Goal: Transaction & Acquisition: Purchase product/service

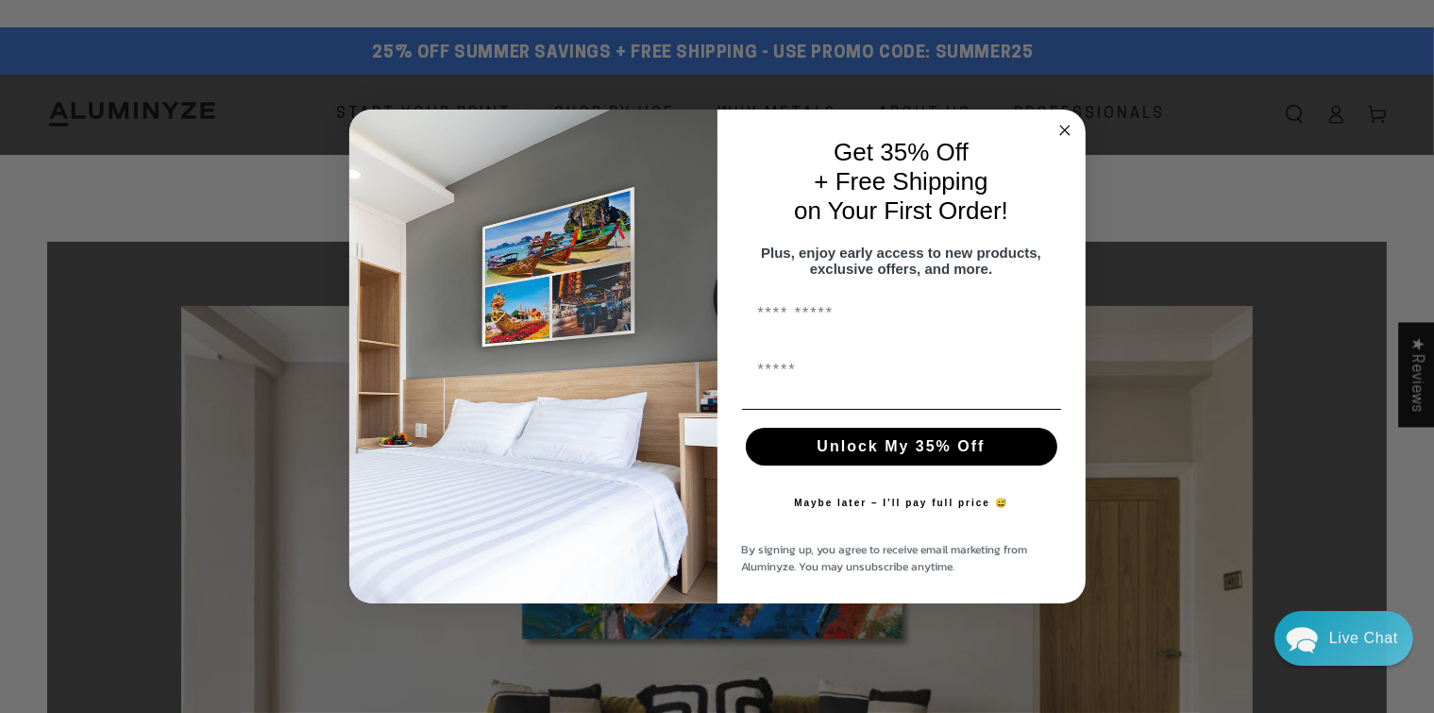
click at [1065, 119] on circle "Close dialog" at bounding box center [1065, 130] width 22 height 22
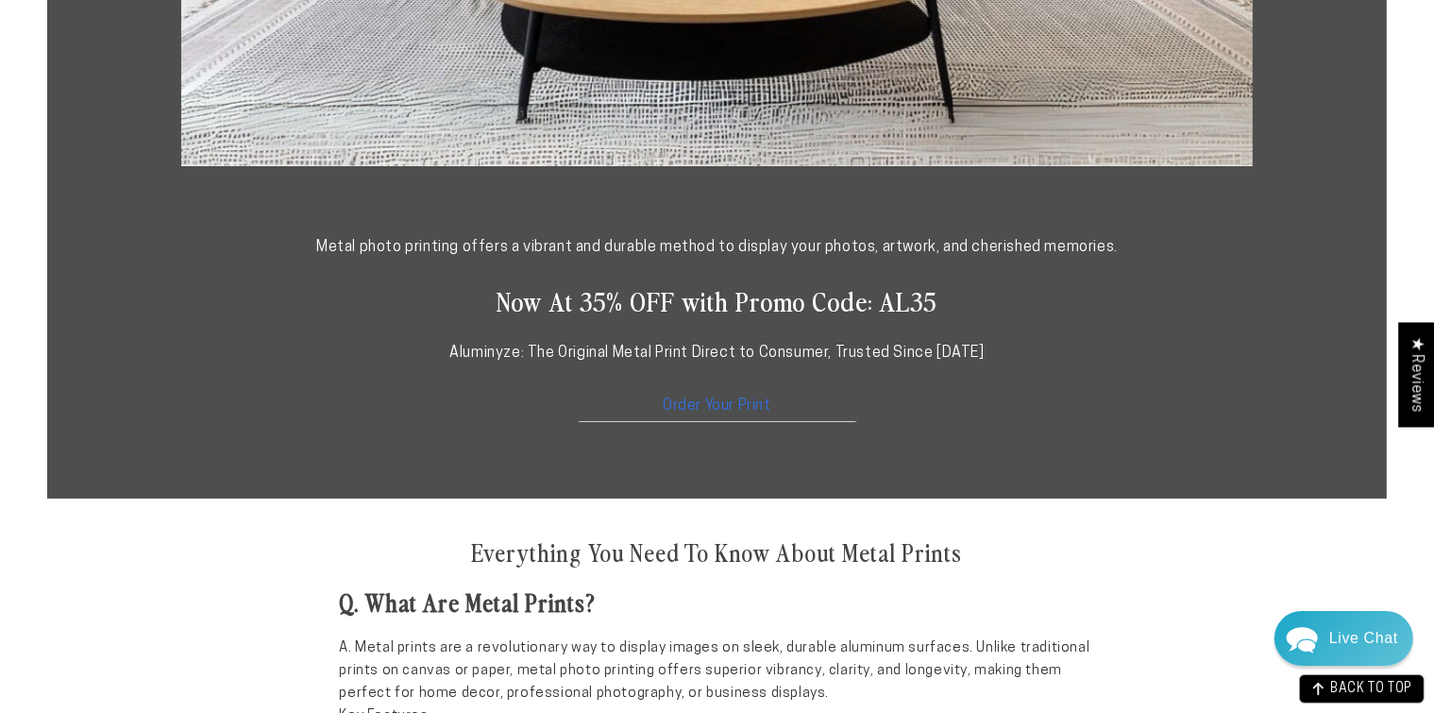
scroll to position [962, 0]
click at [703, 402] on link "Order Your Print" at bounding box center [717, 401] width 283 height 41
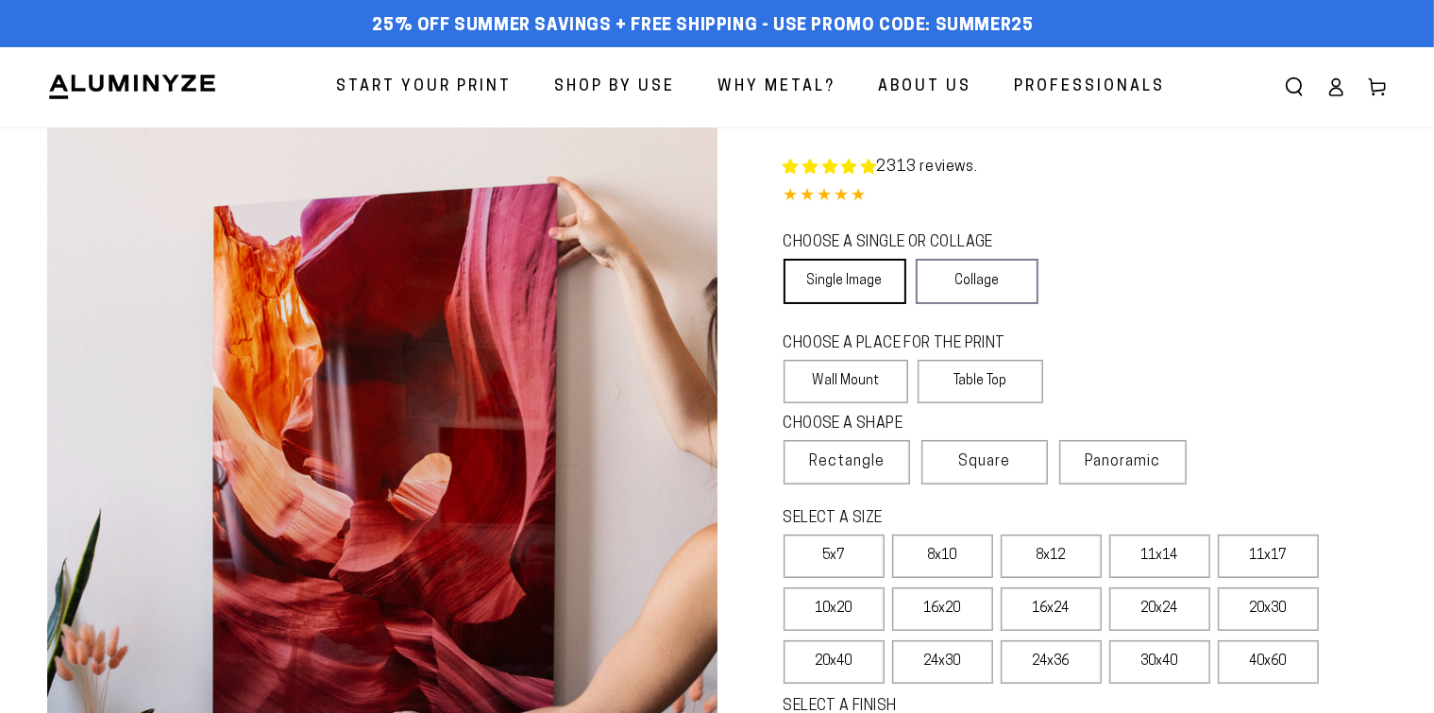
select select "**********"
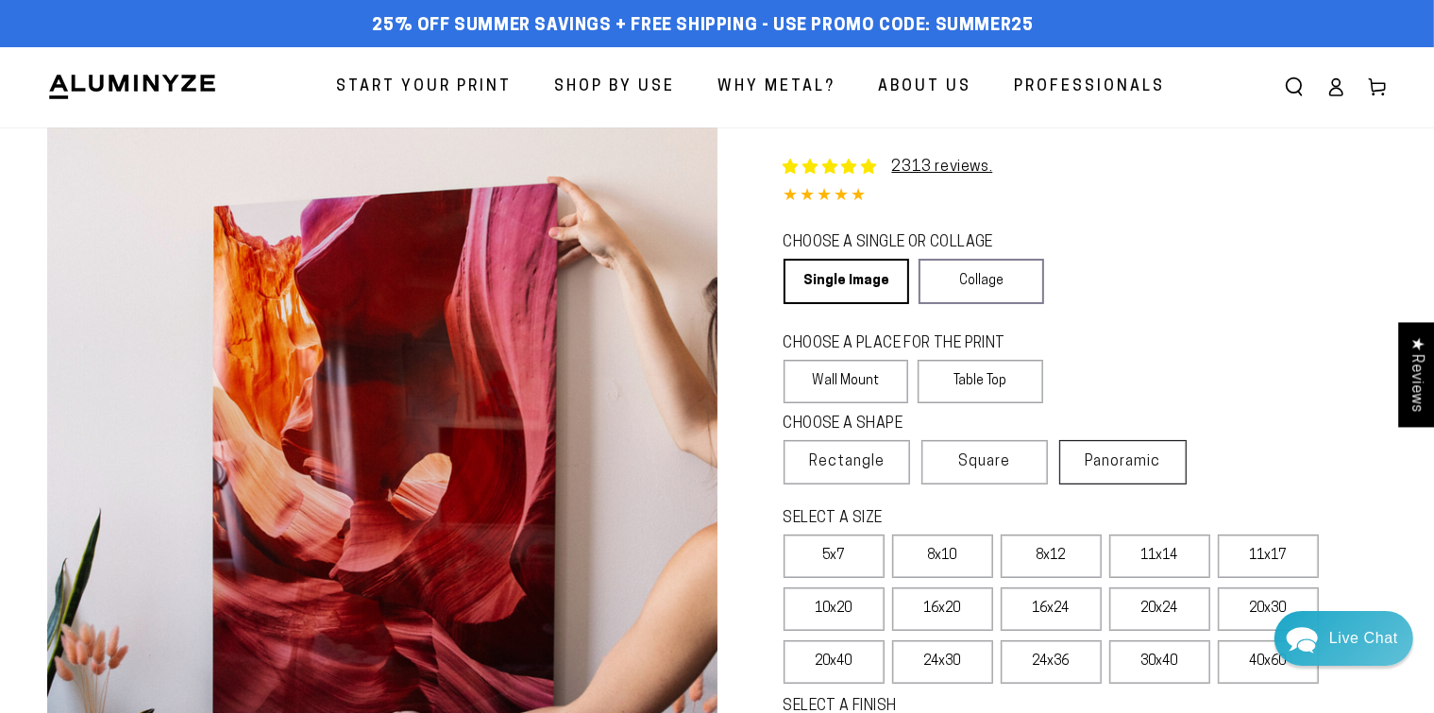
click at [1116, 459] on span "Panoramic" at bounding box center [1124, 461] width 76 height 15
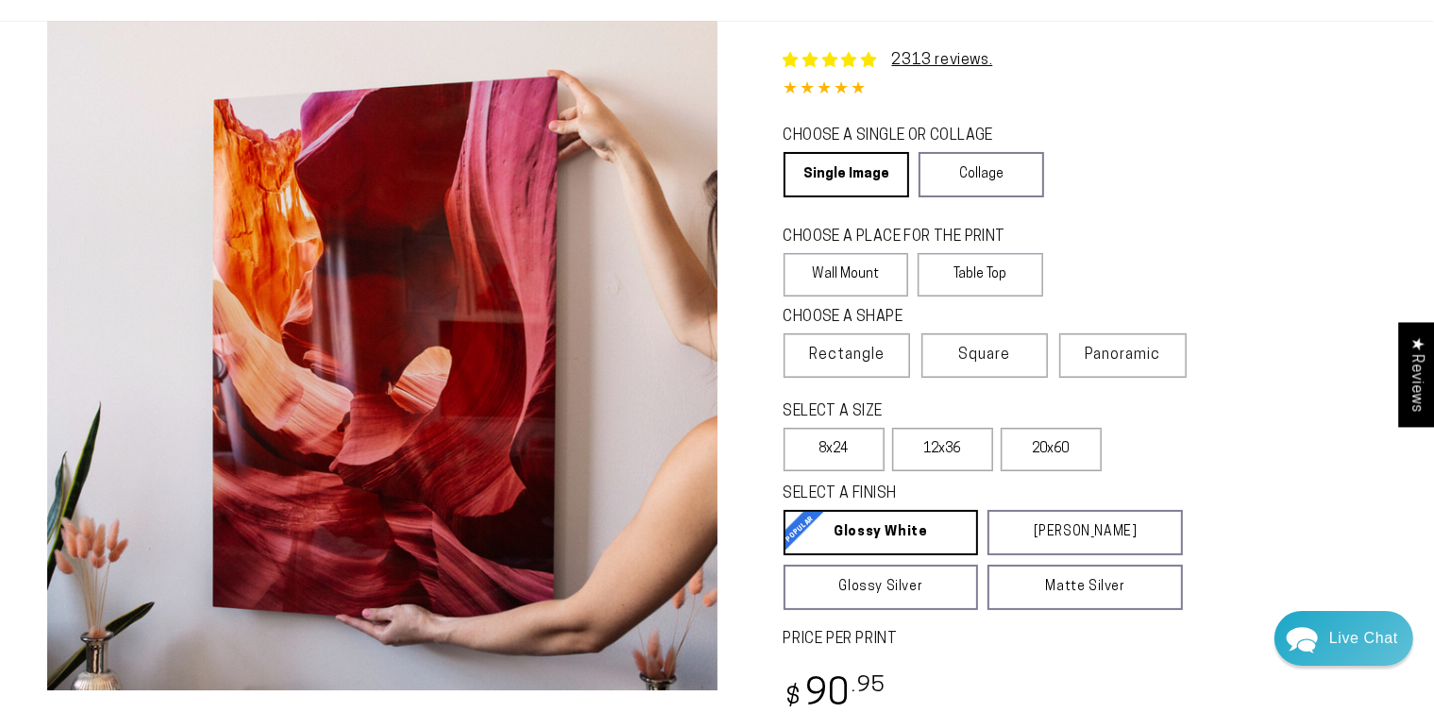
scroll to position [107, 0]
click at [847, 357] on span "Rectangle" at bounding box center [847, 355] width 76 height 23
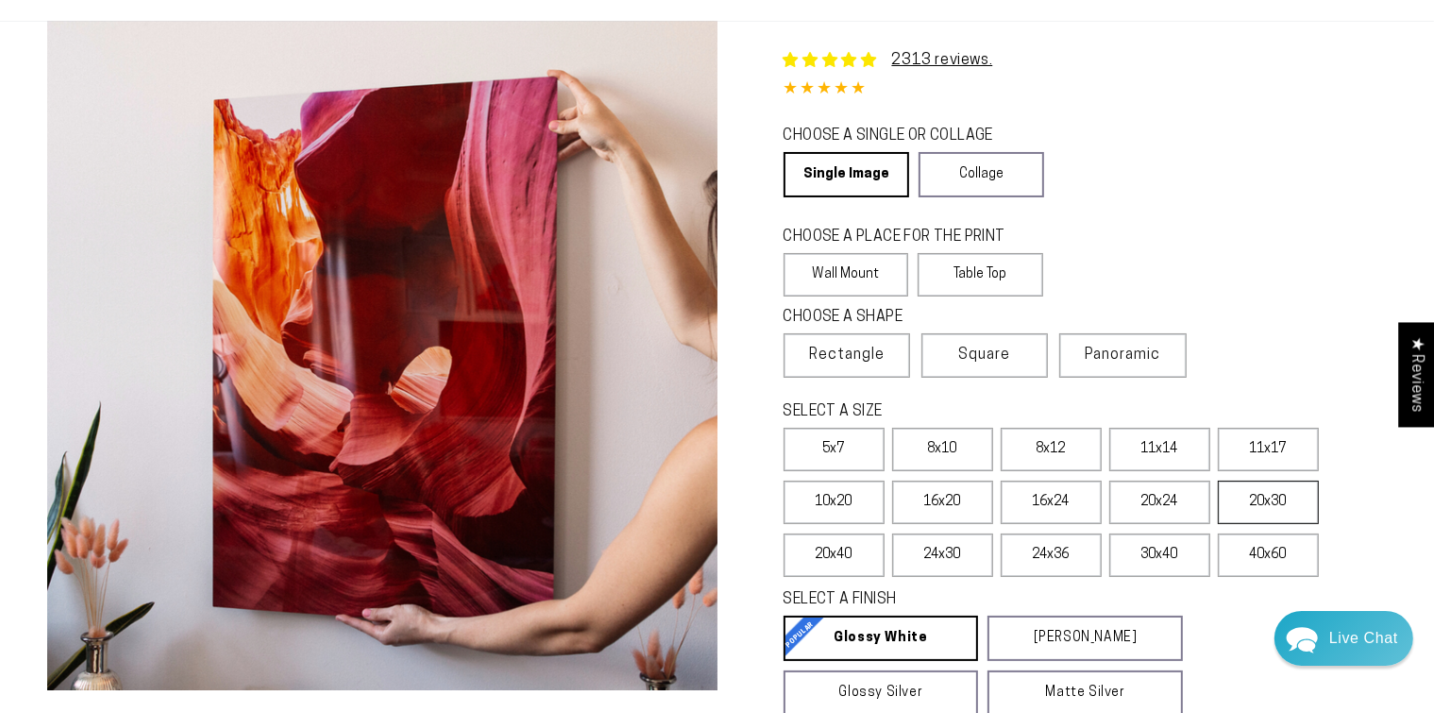
click at [1254, 504] on label "20x30" at bounding box center [1268, 502] width 101 height 43
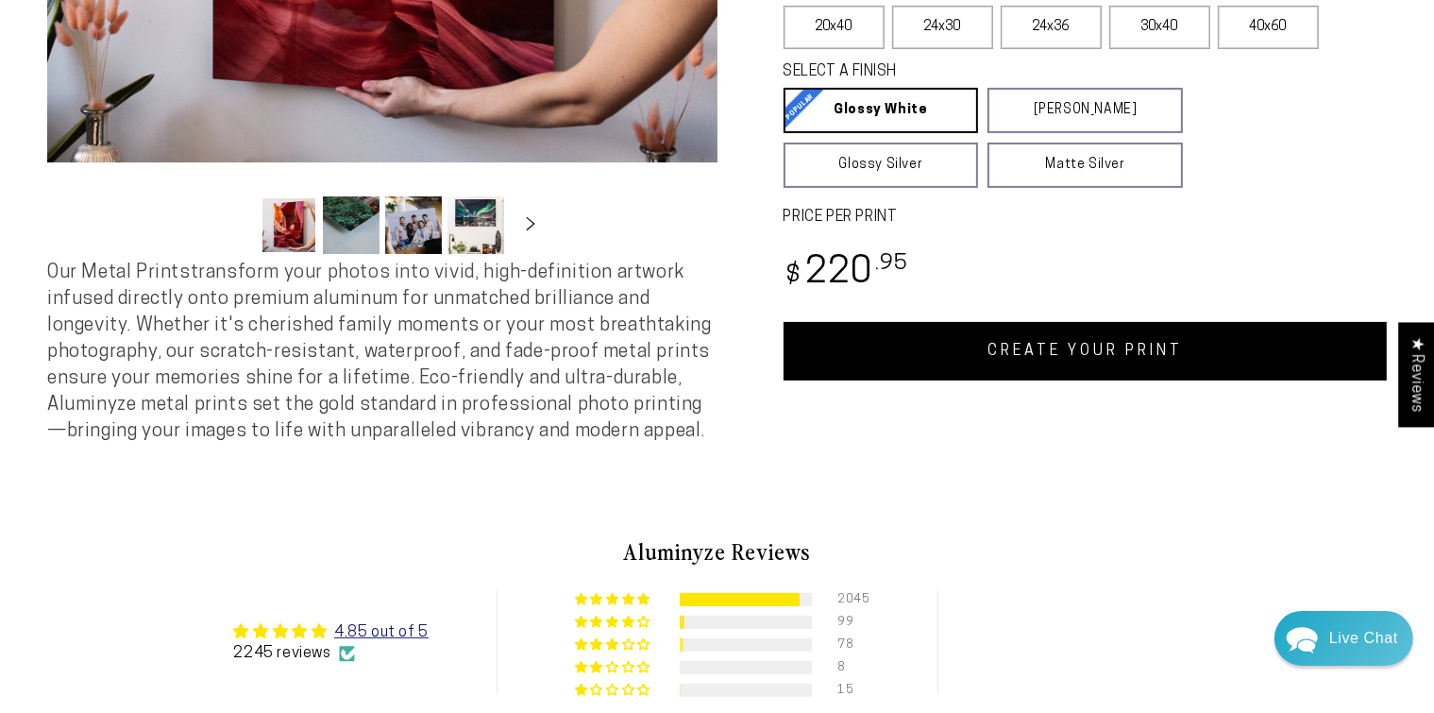
scroll to position [641, 0]
